Goal: Task Accomplishment & Management: Use online tool/utility

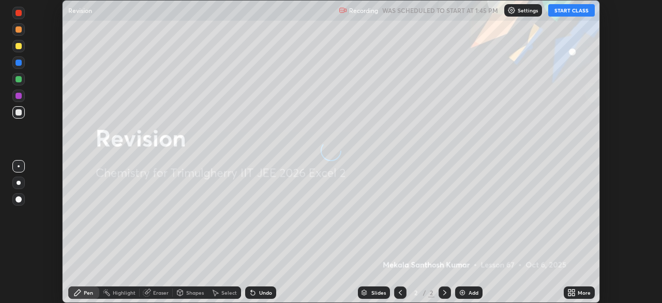
scroll to position [303, 661]
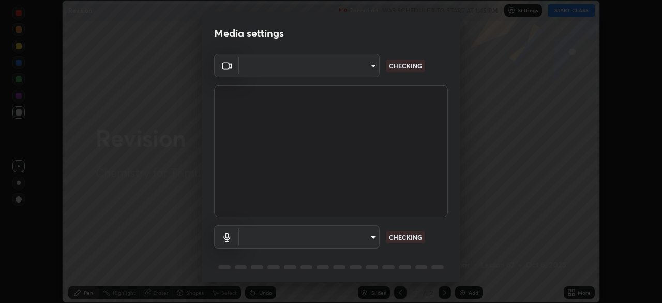
type input "c5b928f8e2dadf7806af6cfb5dd07e6a733dc697019a7535b5bf701a5292eaa2"
click at [365, 234] on body "Erase all Revision Recording WAS SCHEDULED TO START AT 1:45 PM Settings START C…" at bounding box center [331, 151] width 662 height 303
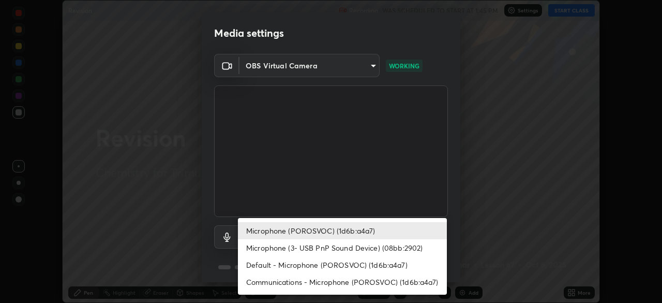
click at [358, 254] on li "Microphone (3- USB PnP Sound Device) (08bb:2902)" at bounding box center [342, 247] width 209 height 17
type input "de3b4f4d55a21d2e019529c5b145abdc47fecd91f1cab6e4978de19bef615c20"
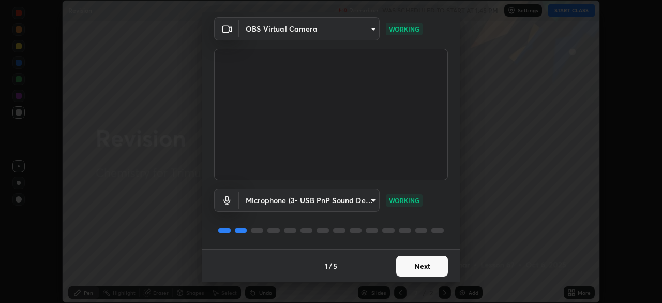
scroll to position [37, 0]
click at [442, 263] on button "Next" at bounding box center [422, 265] width 52 height 21
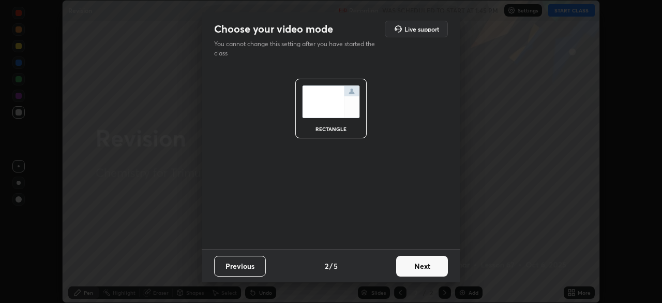
click at [441, 261] on button "Next" at bounding box center [422, 265] width 52 height 21
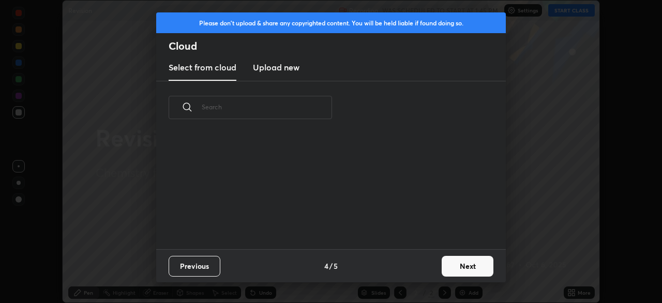
click at [442, 268] on button "Next" at bounding box center [468, 265] width 52 height 21
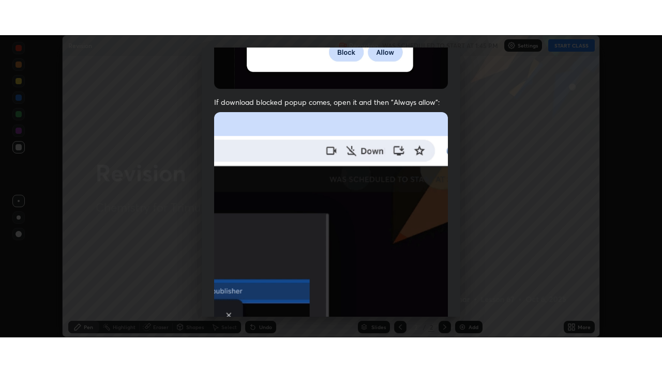
scroll to position [248, 0]
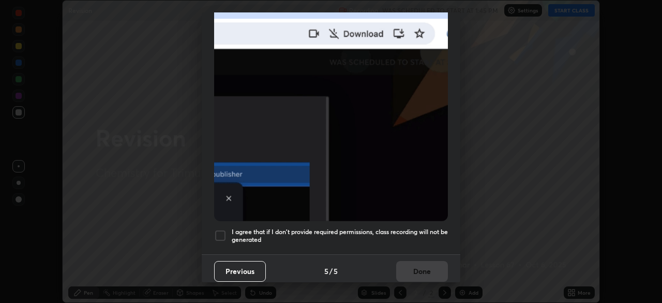
click at [223, 232] on div at bounding box center [220, 235] width 12 height 12
click at [413, 265] on button "Done" at bounding box center [422, 271] width 52 height 21
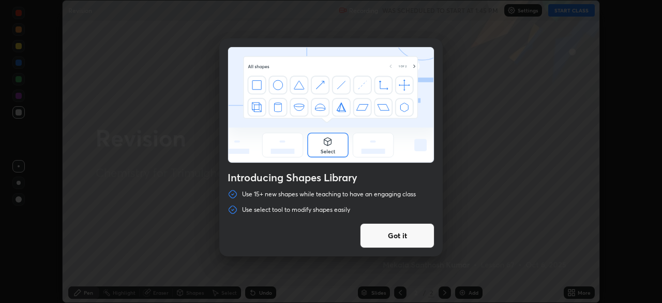
click at [570, 13] on div "Introducing Shapes Library Use 15+ new shapes while teaching to have an engagin…" at bounding box center [331, 151] width 662 height 303
click at [385, 236] on button "Got it" at bounding box center [397, 235] width 74 height 25
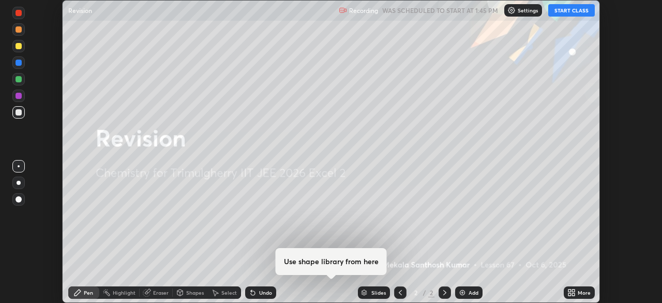
click at [575, 10] on button "START CLASS" at bounding box center [571, 10] width 47 height 12
click at [569, 295] on icon at bounding box center [569, 294] width 3 height 3
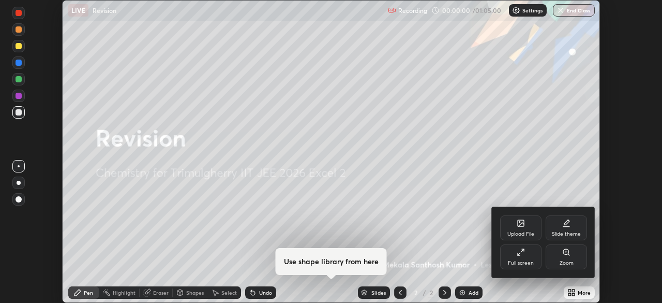
click at [516, 257] on div "Full screen" at bounding box center [520, 256] width 41 height 25
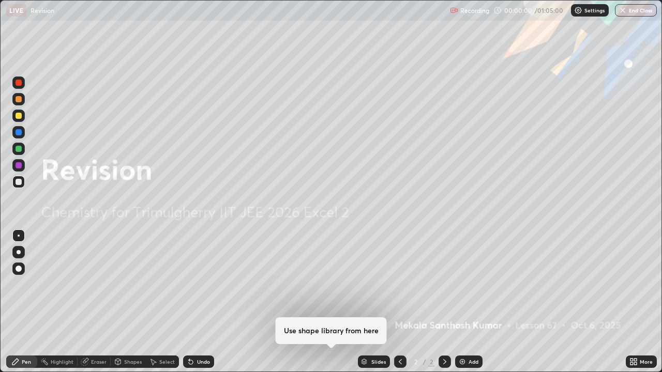
scroll to position [372, 662]
